Goal: Task Accomplishment & Management: Complete application form

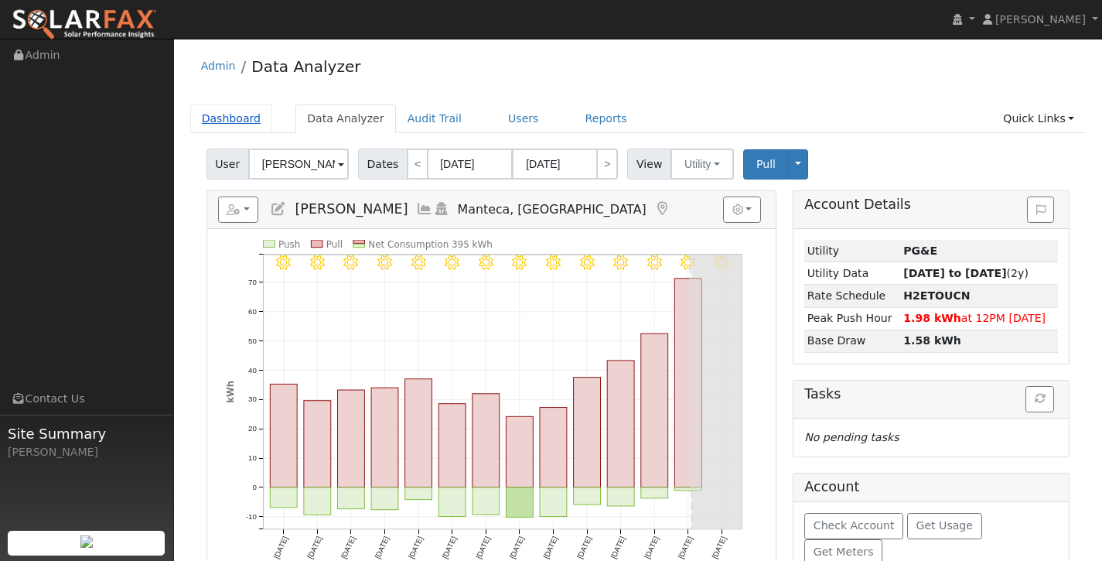
click at [244, 121] on link "Dashboard" at bounding box center [231, 118] width 83 height 29
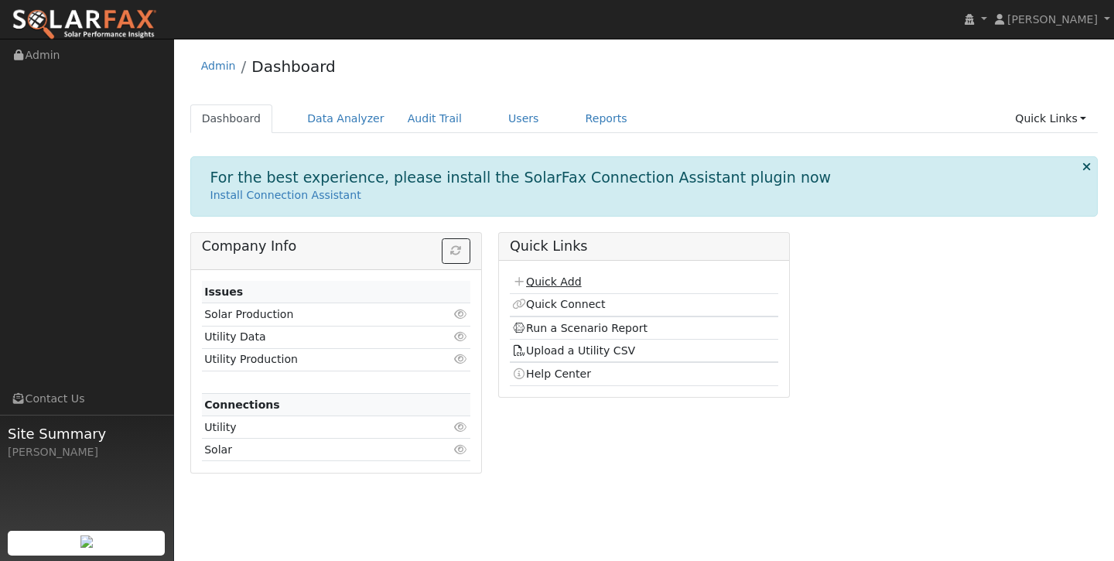
click at [548, 283] on link "Quick Add" at bounding box center [546, 281] width 69 height 12
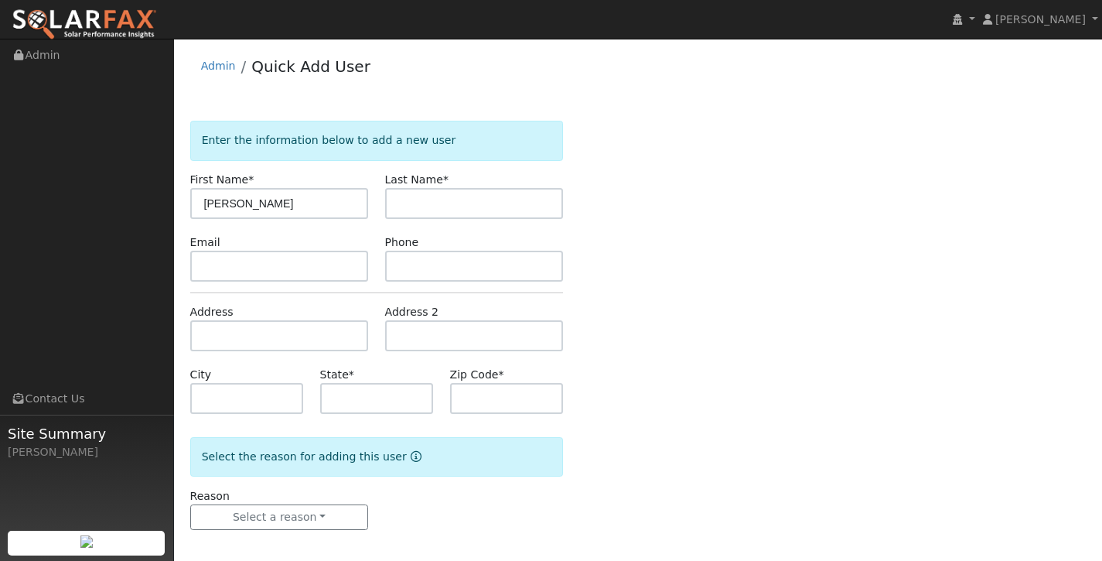
type input "Peggy"
click at [512, 201] on input "text" at bounding box center [474, 203] width 179 height 31
type input "Maynard"
click at [306, 336] on input "text" at bounding box center [279, 335] width 179 height 31
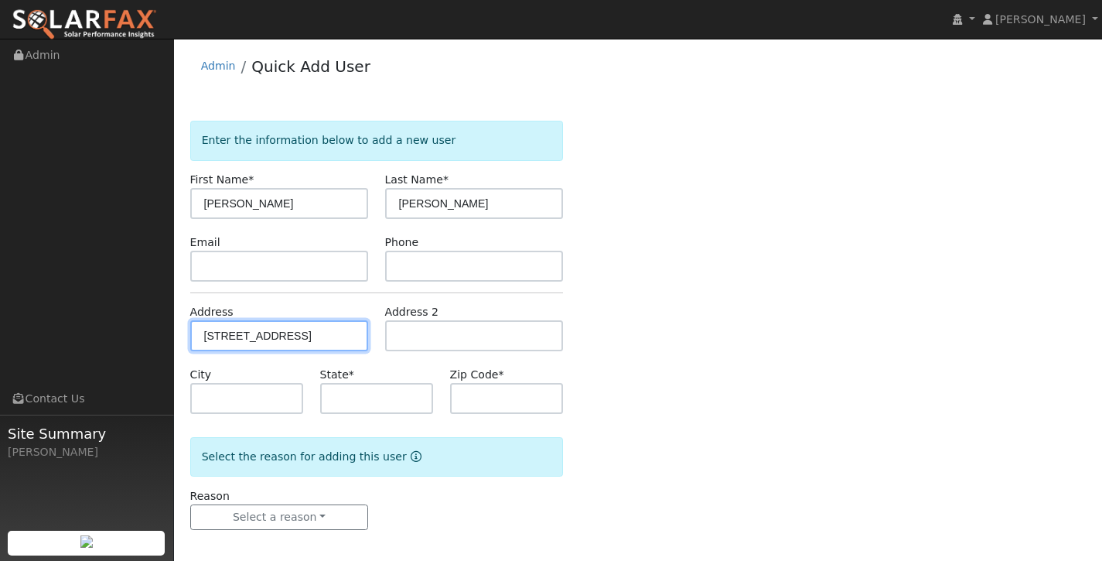
type input "1135 Magnolia Street"
type input "Oakdale"
type input "CA"
type input "95361"
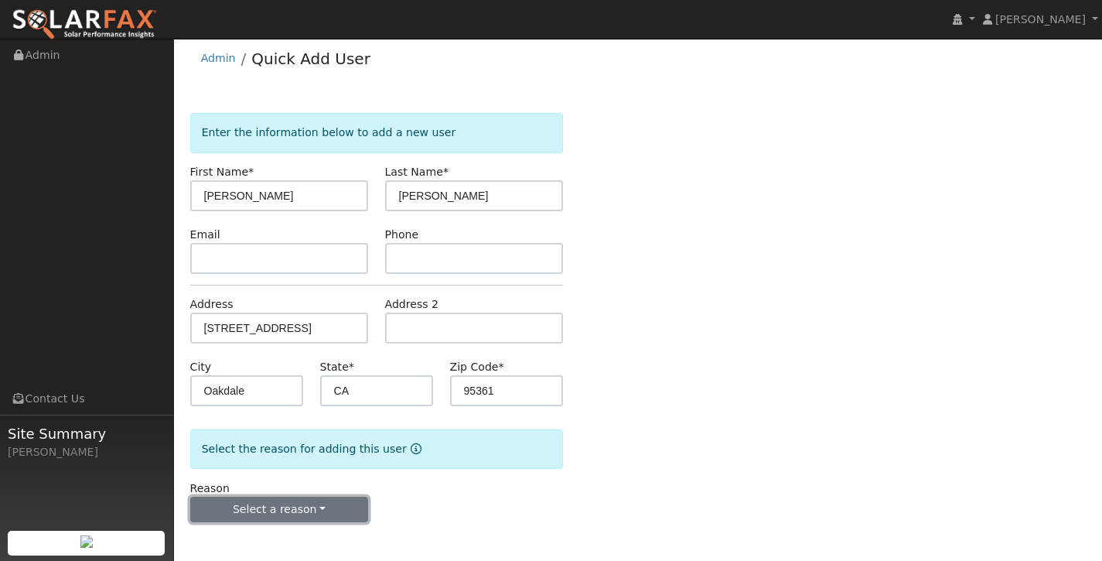
click at [313, 513] on button "Select a reason" at bounding box center [279, 510] width 179 height 26
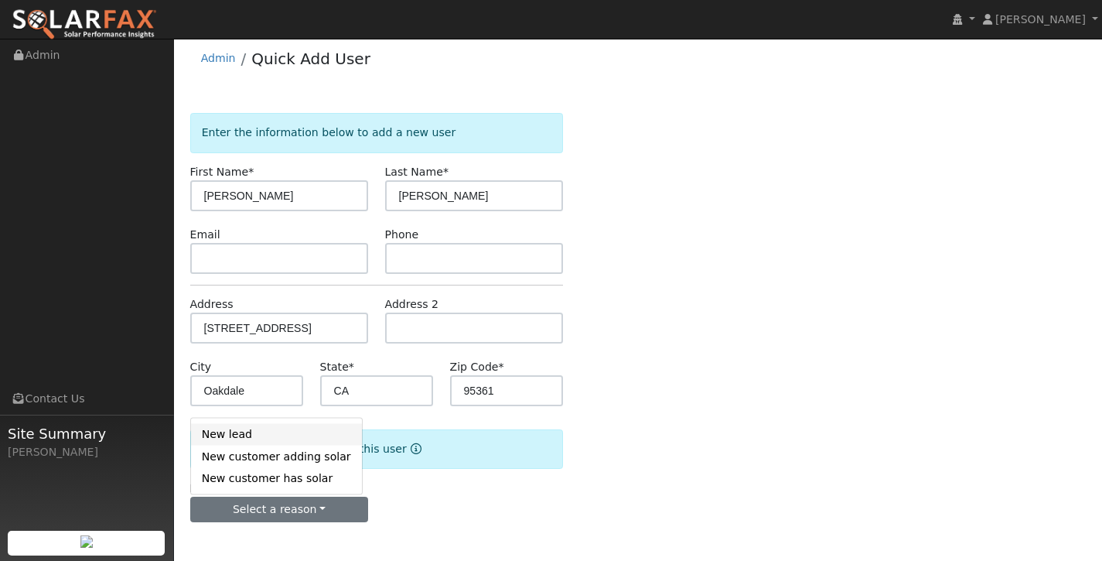
click at [313, 433] on link "New lead" at bounding box center [276, 434] width 171 height 22
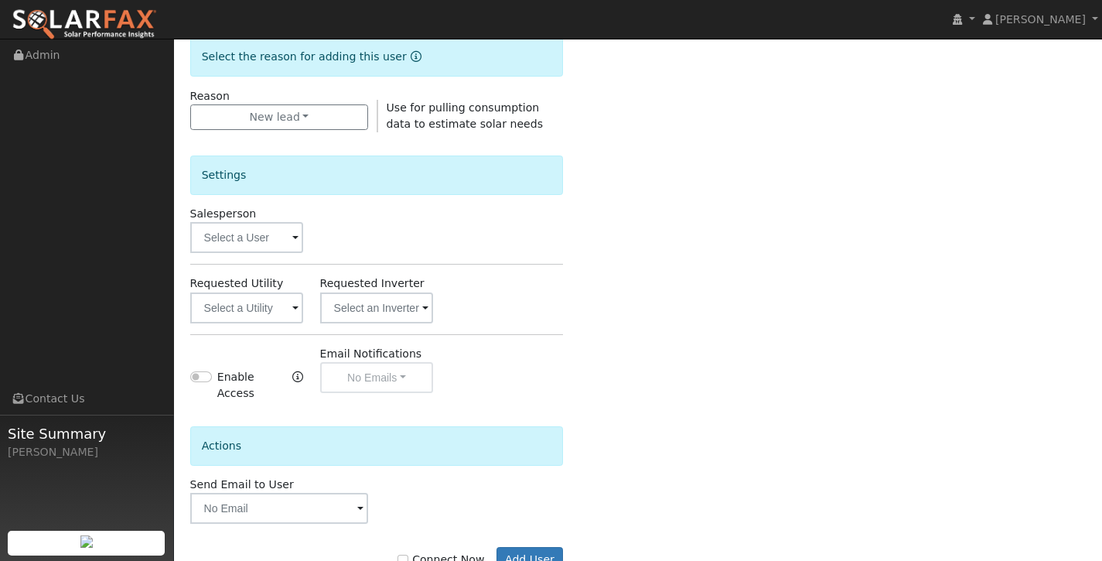
scroll to position [403, 0]
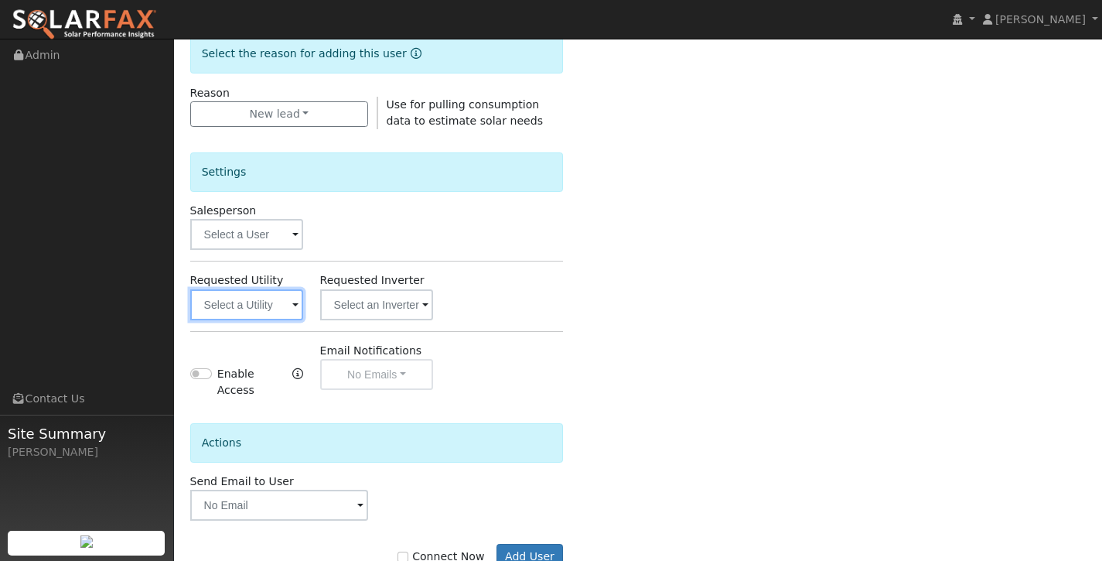
click at [272, 305] on input "text" at bounding box center [247, 304] width 114 height 31
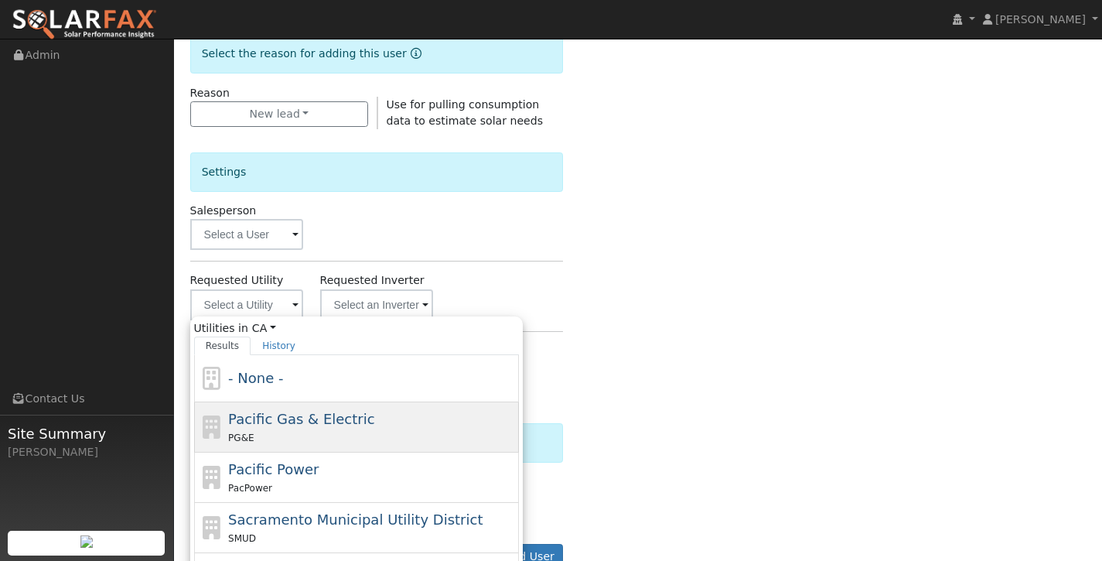
click at [296, 418] on span "Pacific Gas & Electric" at bounding box center [301, 419] width 146 height 16
type input "Pacific Gas & Electric"
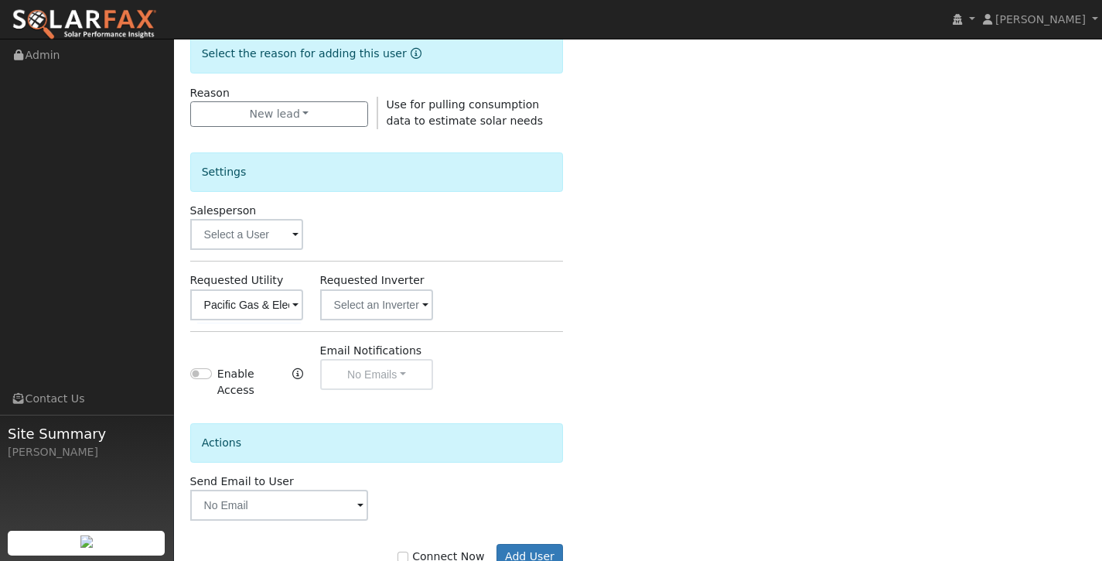
scroll to position [451, 0]
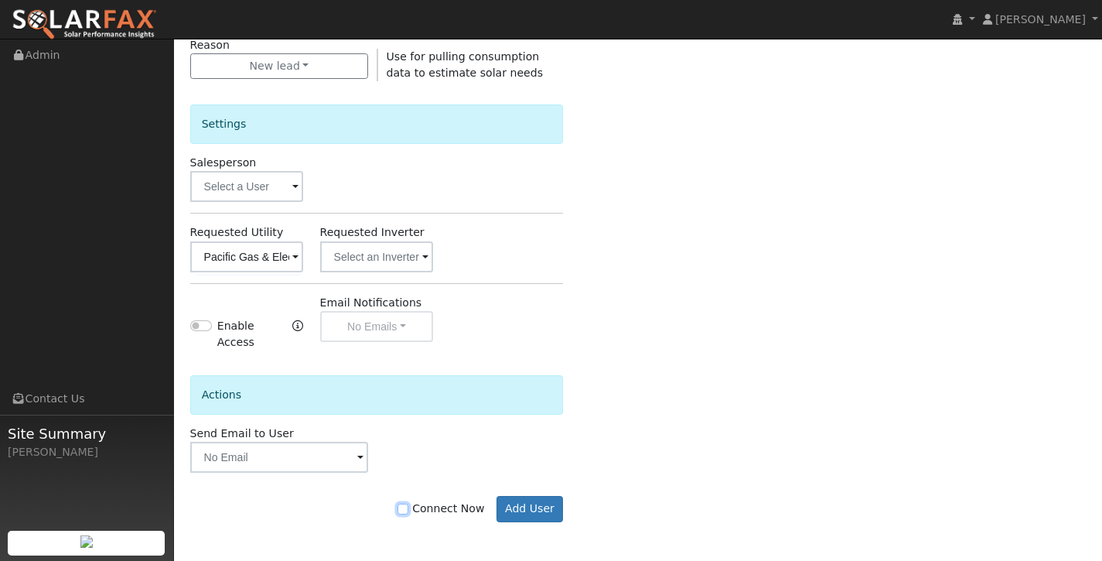
click at [408, 508] on input "Connect Now" at bounding box center [403, 509] width 11 height 11
checkbox input "true"
click at [525, 505] on button "Add User" at bounding box center [530, 509] width 67 height 26
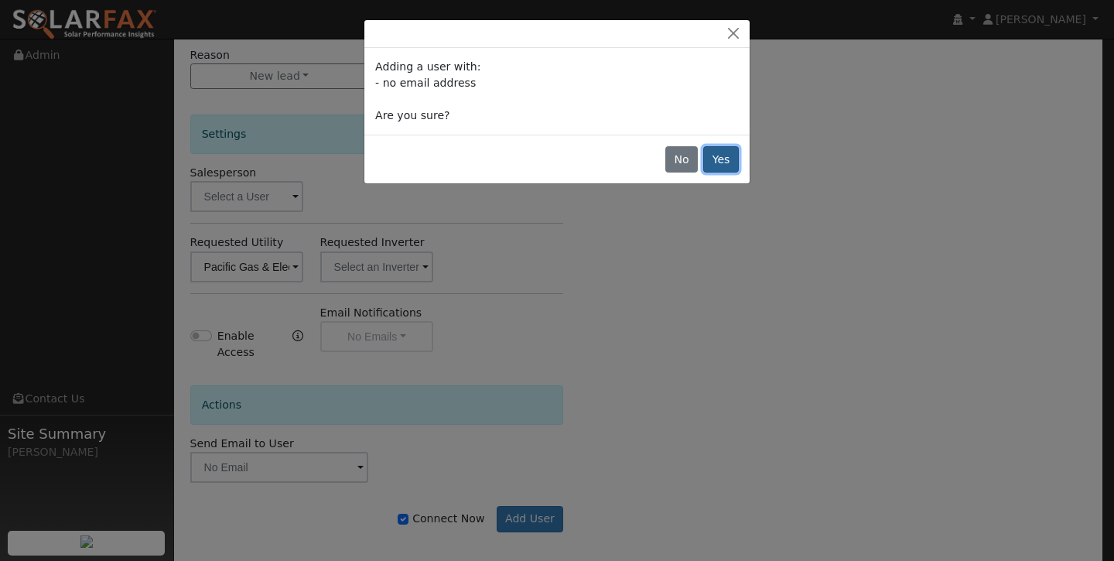
click at [713, 164] on button "Yes" at bounding box center [721, 159] width 36 height 26
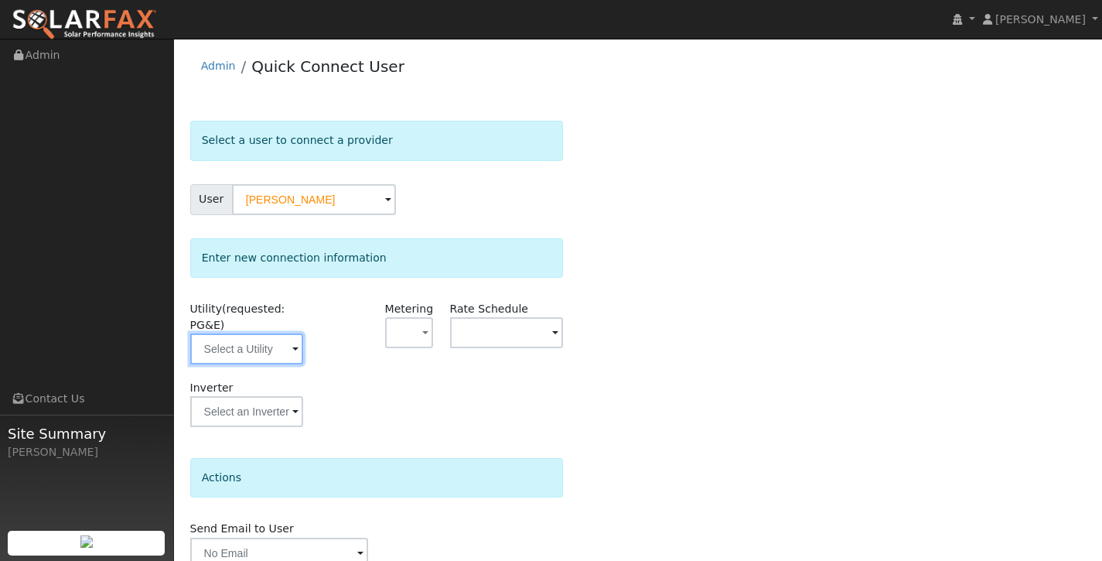
click at [253, 350] on input "text" at bounding box center [247, 348] width 114 height 31
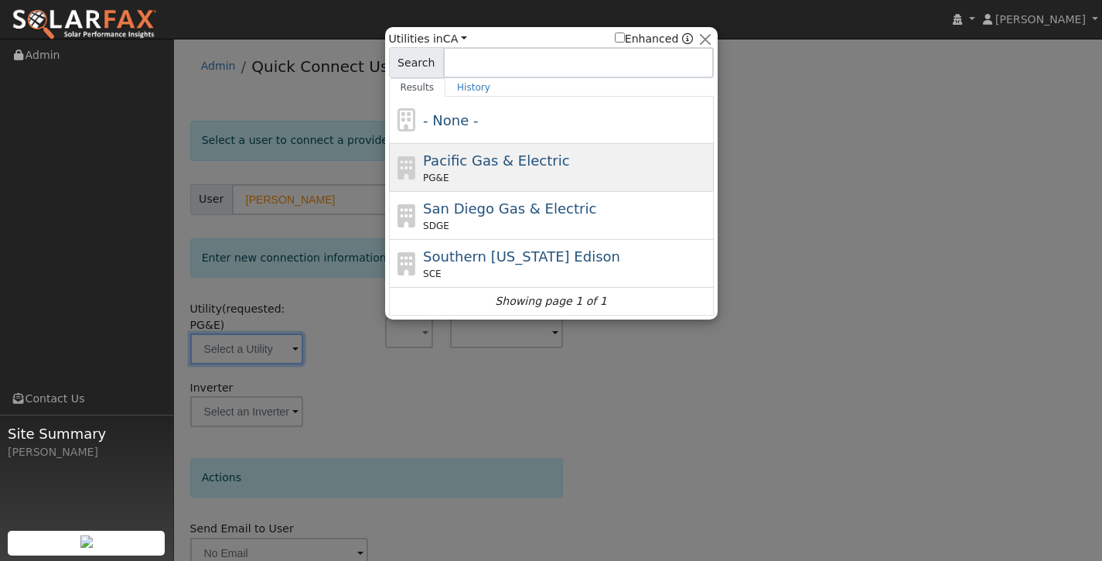
click at [511, 166] on span "Pacific Gas & Electric" at bounding box center [496, 160] width 146 height 16
type input "PG&E"
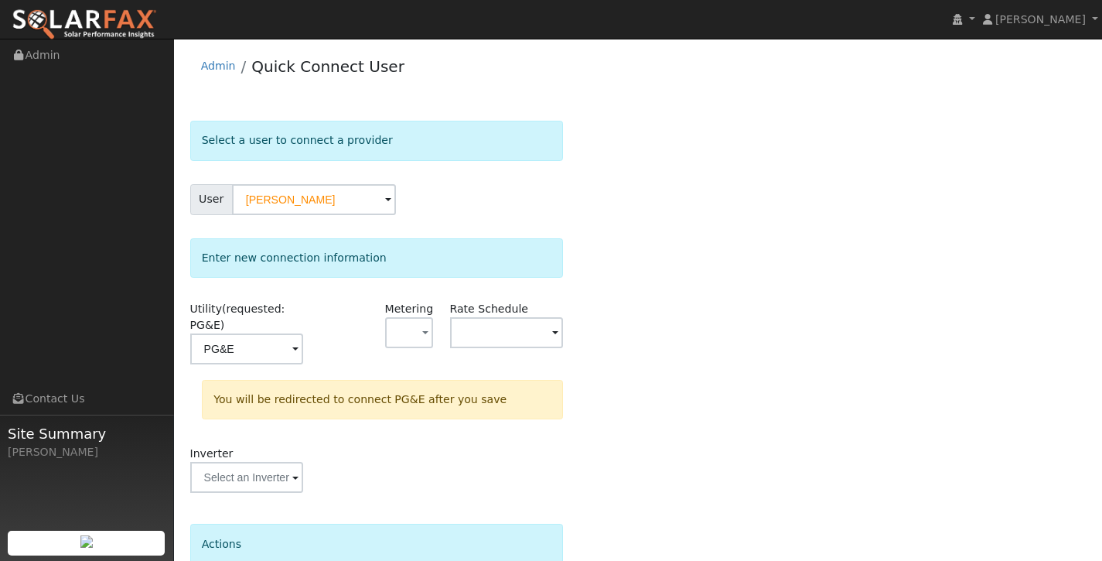
scroll to position [138, 0]
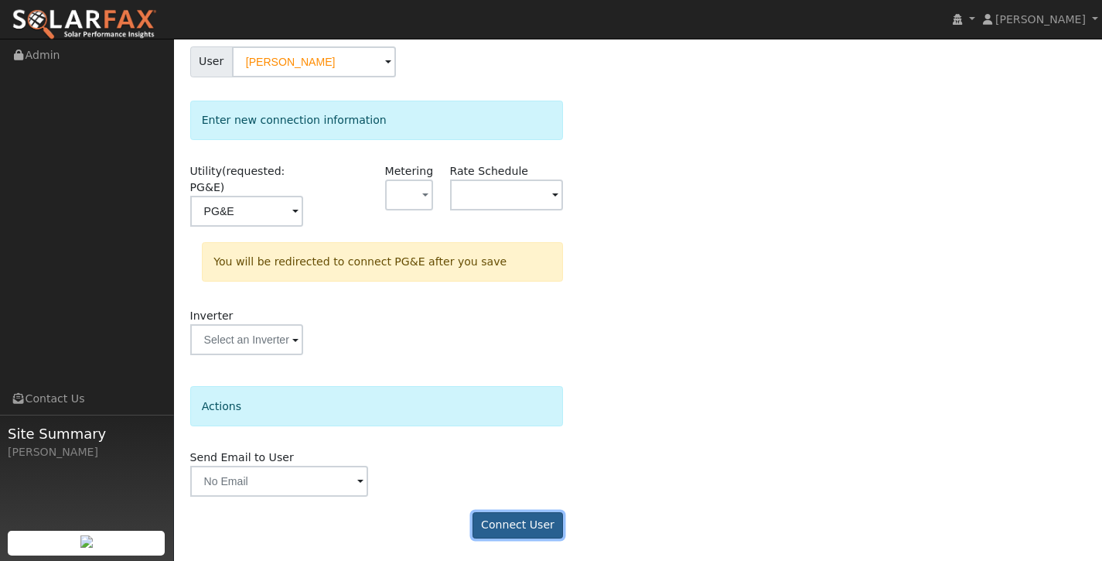
click at [492, 521] on button "Connect User" at bounding box center [518, 525] width 91 height 26
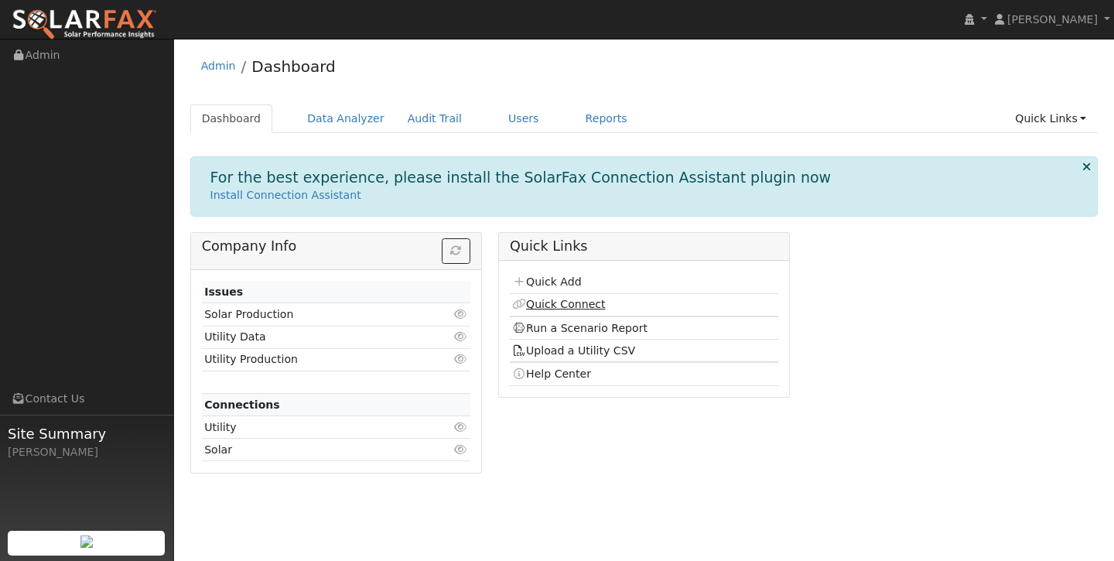
click at [543, 306] on link "Quick Connect" at bounding box center [558, 304] width 93 height 12
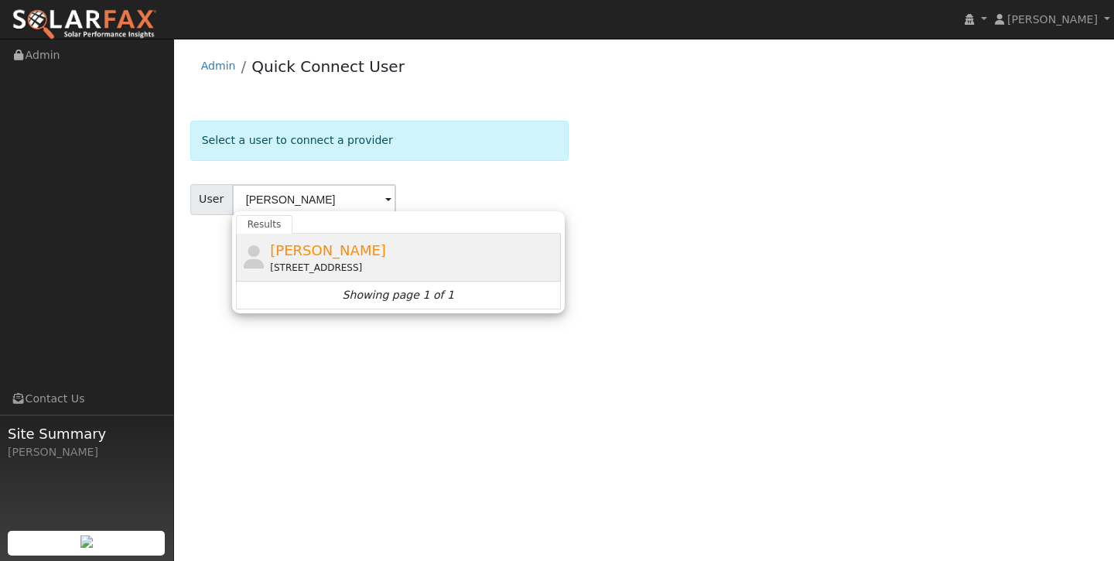
click at [340, 255] on span "[PERSON_NAME]" at bounding box center [328, 250] width 116 height 16
type input "[PERSON_NAME]"
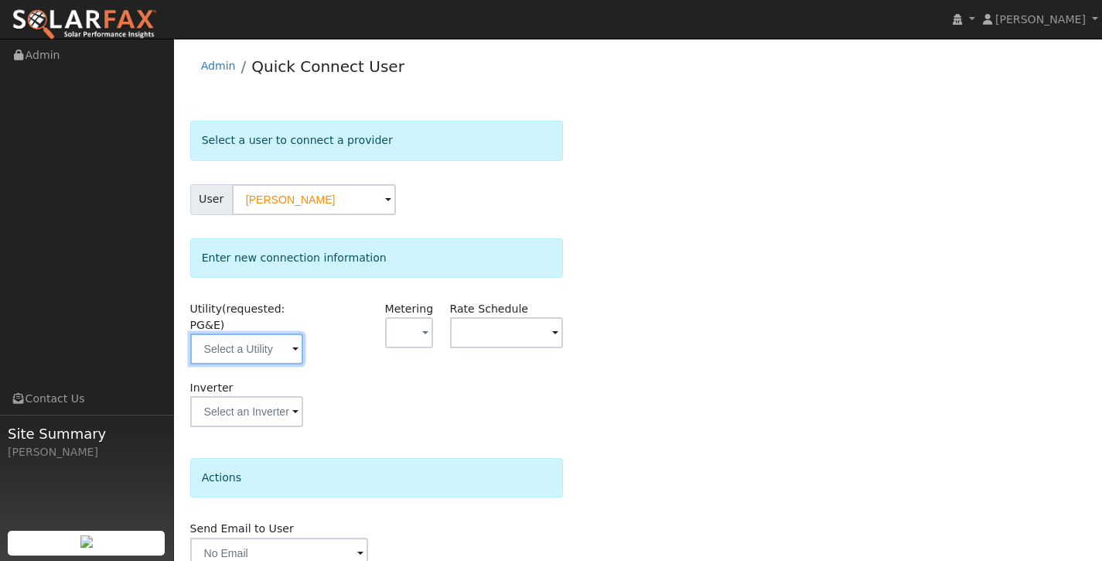
click at [281, 343] on input "text" at bounding box center [247, 348] width 114 height 31
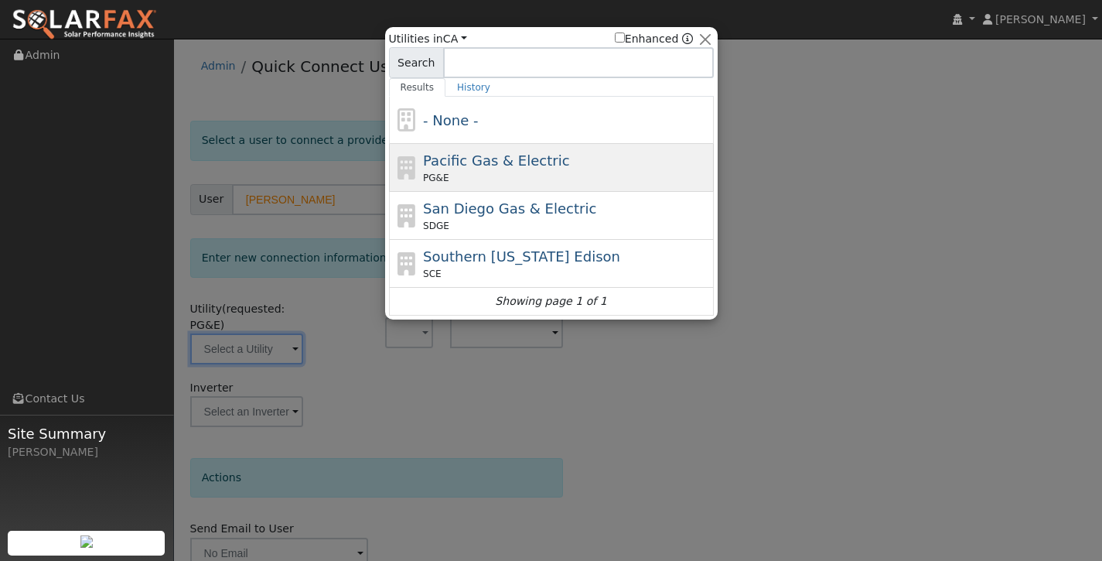
click at [511, 156] on span "Pacific Gas & Electric" at bounding box center [496, 160] width 146 height 16
type input "PG&E"
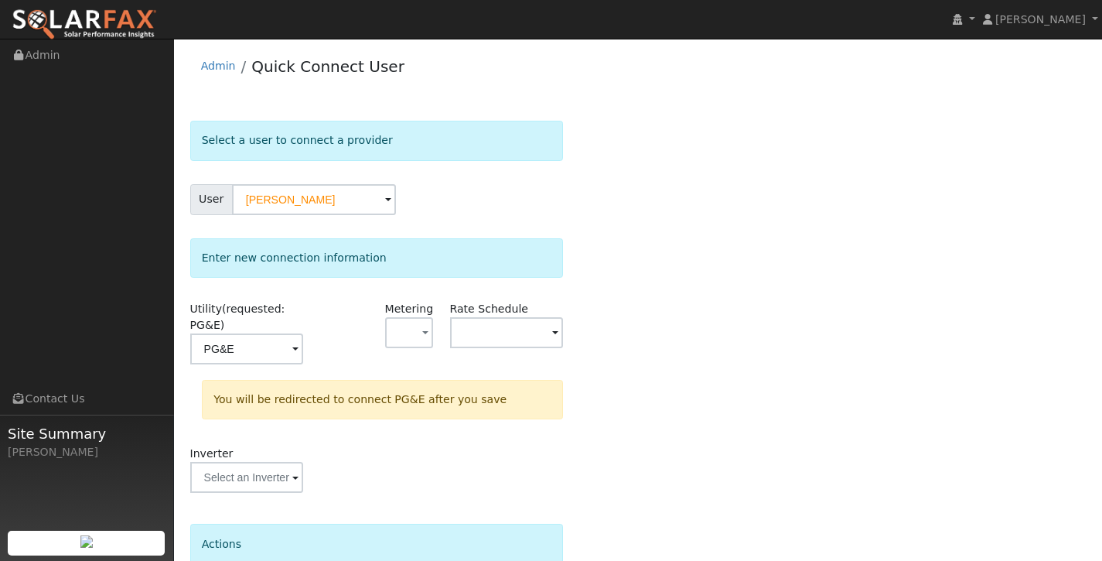
scroll to position [138, 0]
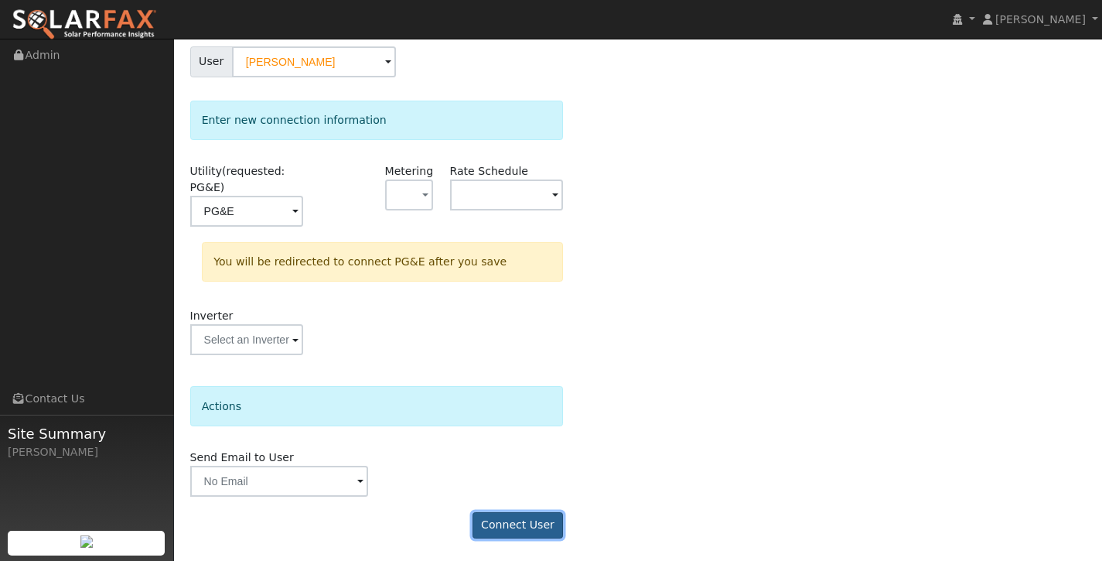
click at [500, 523] on button "Connect User" at bounding box center [518, 525] width 91 height 26
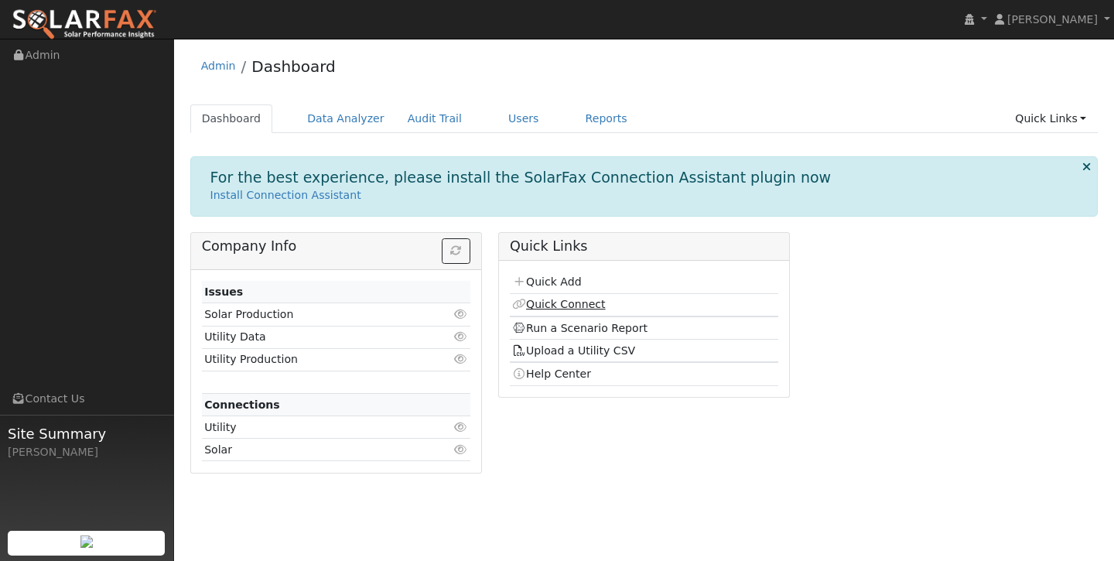
click at [573, 301] on link "Quick Connect" at bounding box center [558, 304] width 93 height 12
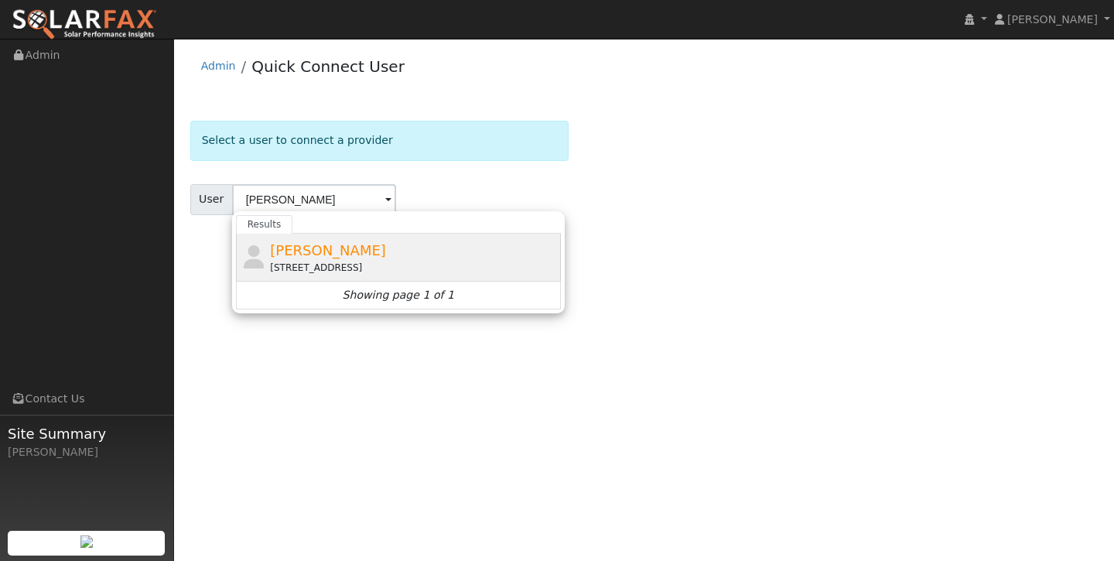
click at [367, 266] on div "[STREET_ADDRESS]" at bounding box center [413, 268] width 287 height 14
type input "[PERSON_NAME]"
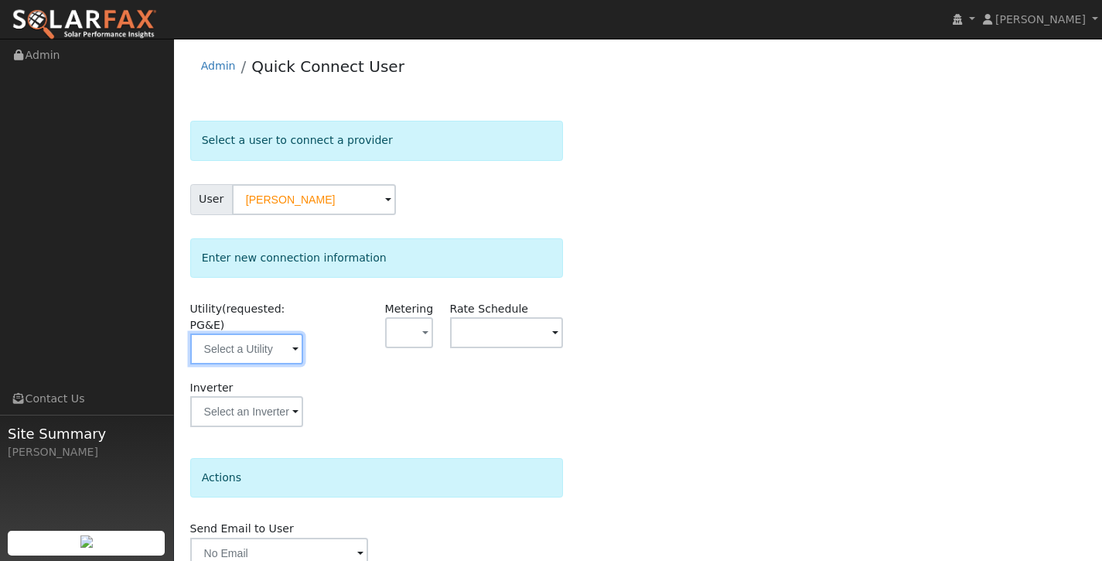
click at [258, 348] on input "text" at bounding box center [247, 348] width 114 height 31
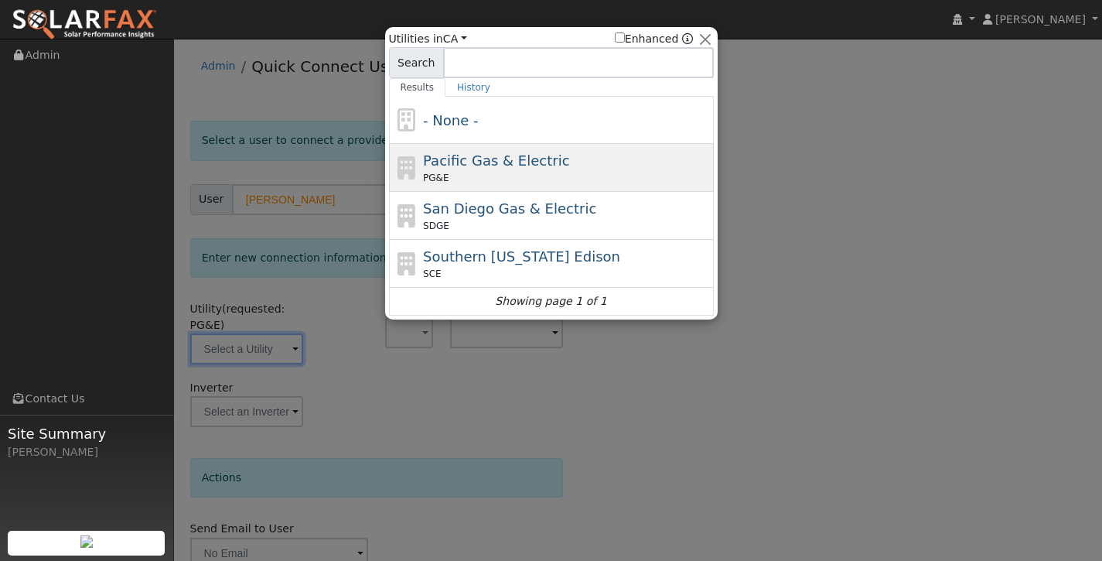
click at [504, 158] on span "Pacific Gas & Electric" at bounding box center [496, 160] width 146 height 16
type input "PG&E"
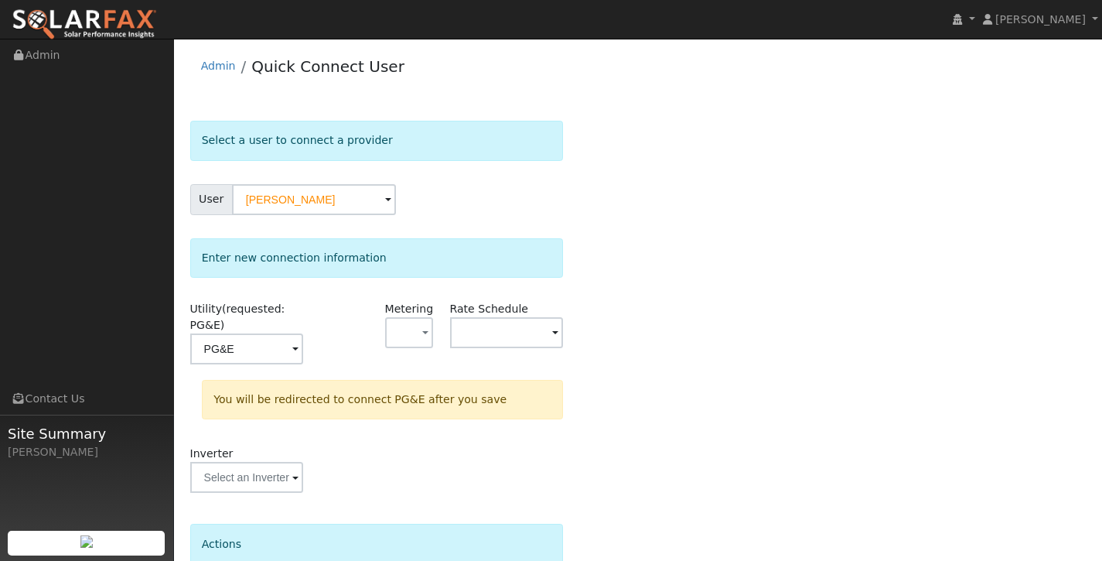
scroll to position [138, 0]
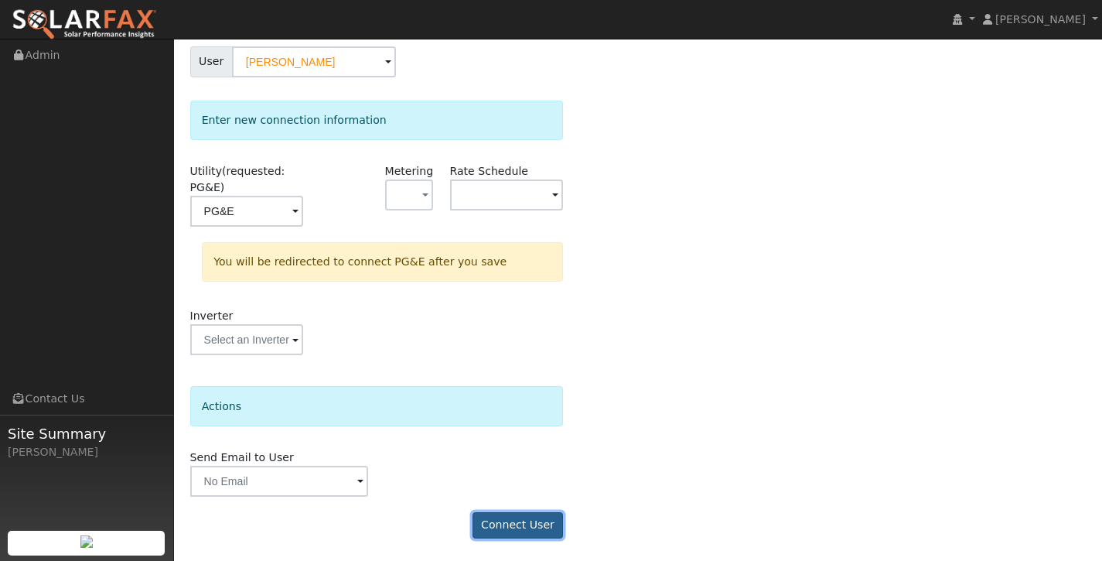
click at [535, 524] on button "Connect User" at bounding box center [518, 525] width 91 height 26
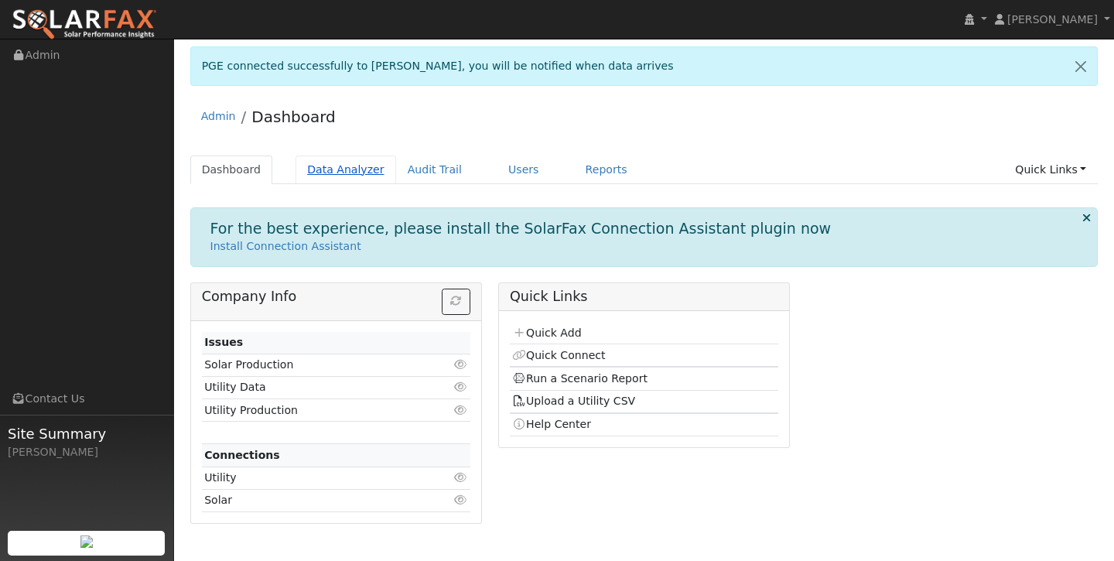
click at [358, 171] on link "Data Analyzer" at bounding box center [346, 170] width 101 height 29
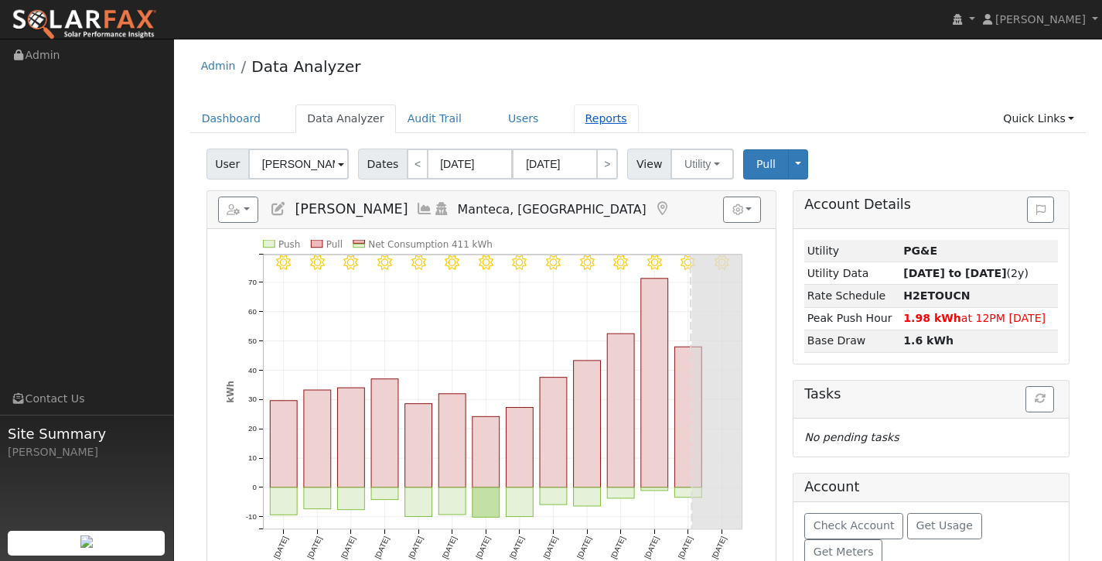
click at [574, 120] on link "Reports" at bounding box center [606, 118] width 65 height 29
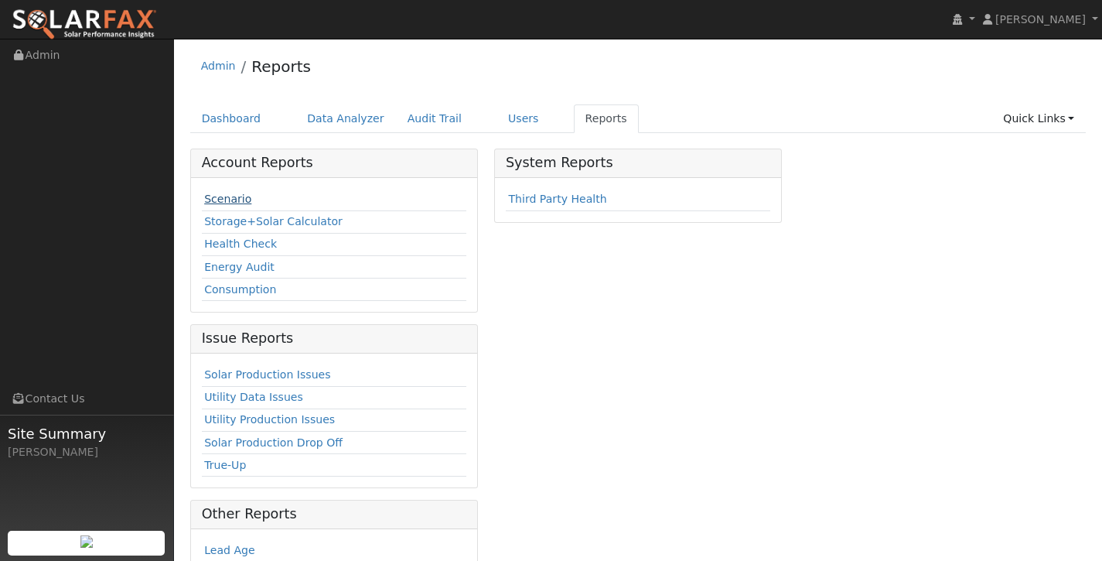
click at [235, 195] on link "Scenario" at bounding box center [227, 199] width 47 height 12
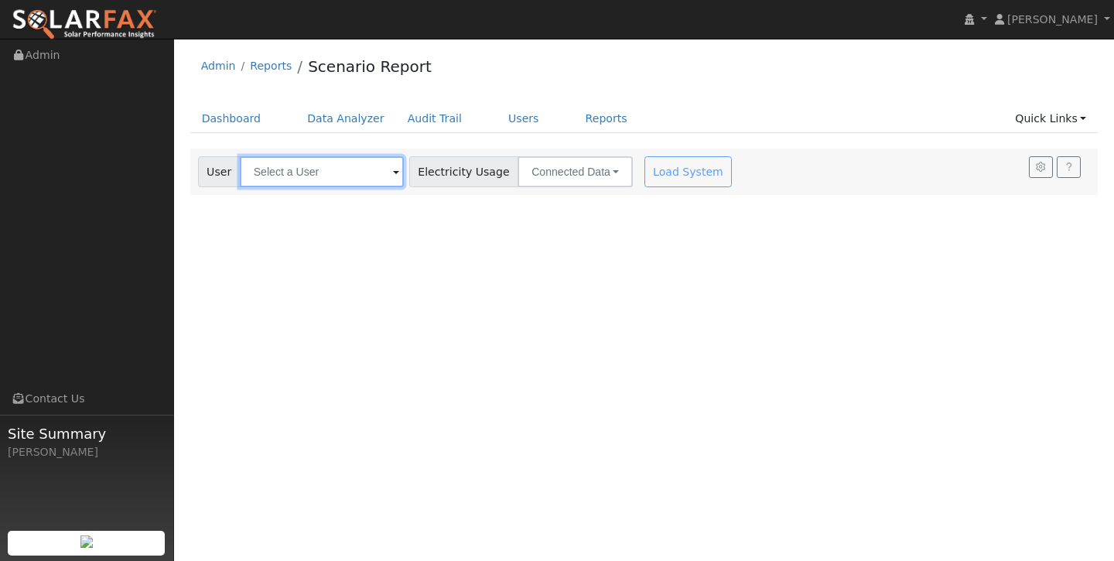
click at [327, 172] on input "text" at bounding box center [322, 171] width 164 height 31
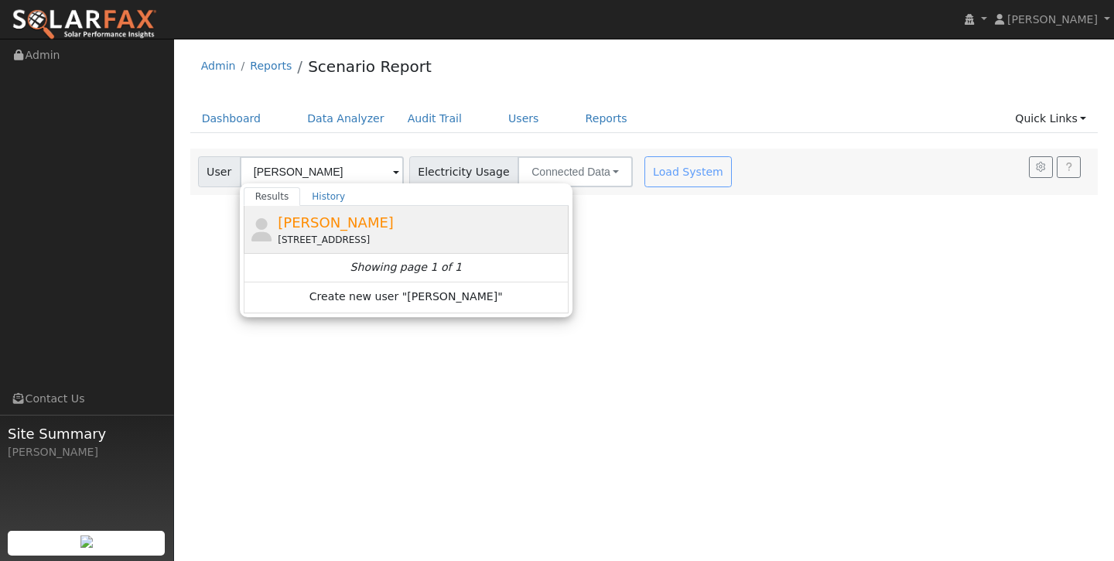
click at [347, 231] on div "[PERSON_NAME] [STREET_ADDRESS]" at bounding box center [421, 229] width 287 height 35
type input "[PERSON_NAME]"
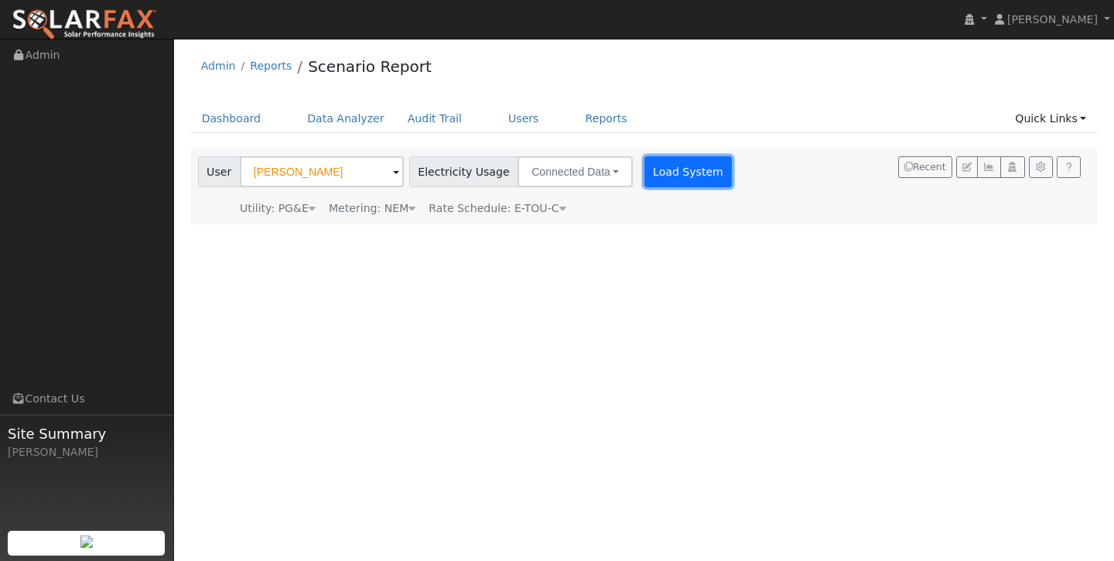
click at [675, 179] on button "Load System" at bounding box center [688, 171] width 88 height 31
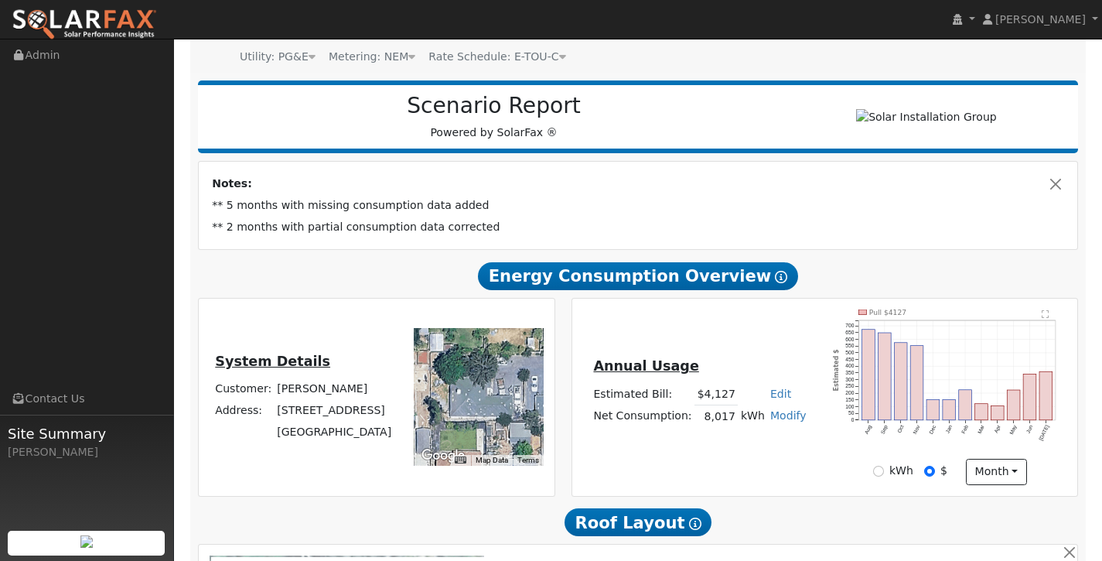
scroll to position [183, 0]
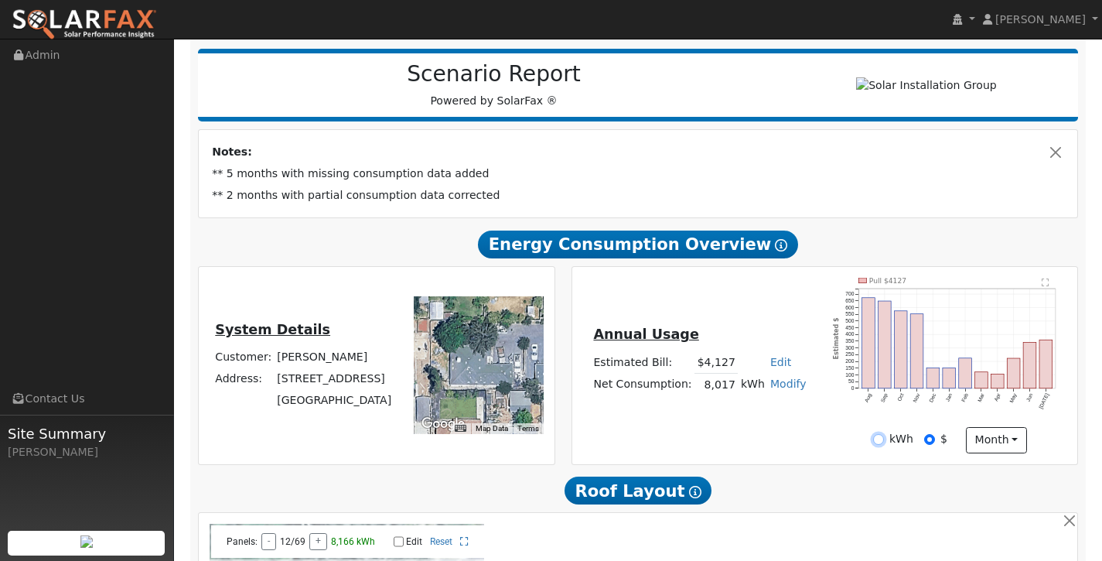
click at [884, 445] on input "kWh" at bounding box center [878, 439] width 11 height 11
radio input "true"
radio input "false"
